Goal: Find specific page/section: Find specific page/section

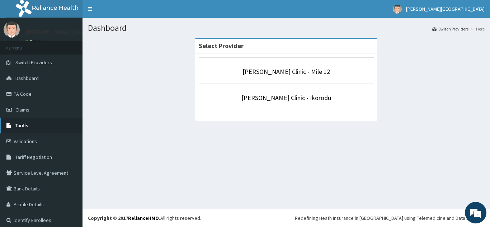
click at [45, 127] on link "Tariffs" at bounding box center [41, 126] width 83 height 16
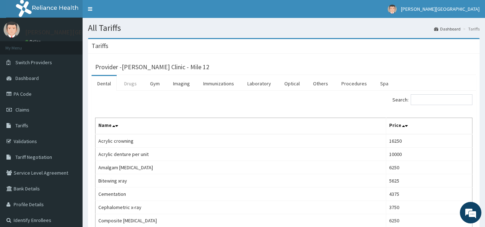
click at [132, 84] on link "Drugs" at bounding box center [130, 83] width 24 height 15
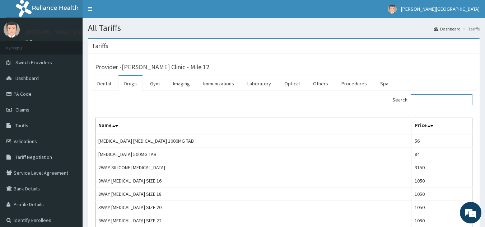
click at [442, 105] on input "Search:" at bounding box center [442, 99] width 62 height 11
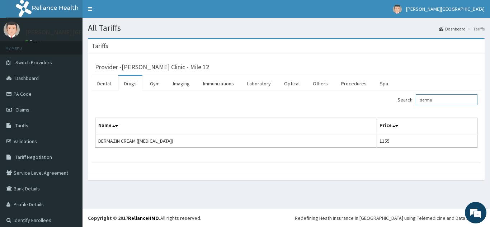
type input "derma"
